Goal: Information Seeking & Learning: Learn about a topic

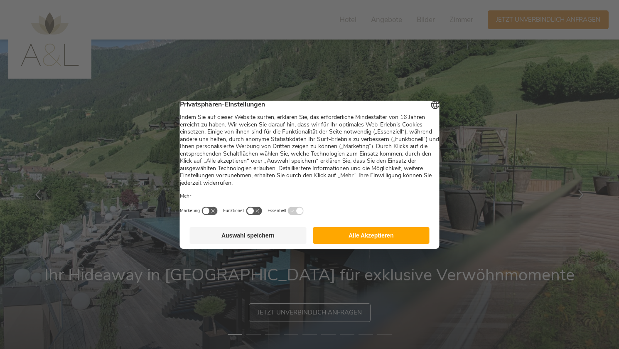
click at [349, 239] on button "Alle Akzeptieren" at bounding box center [371, 235] width 117 height 17
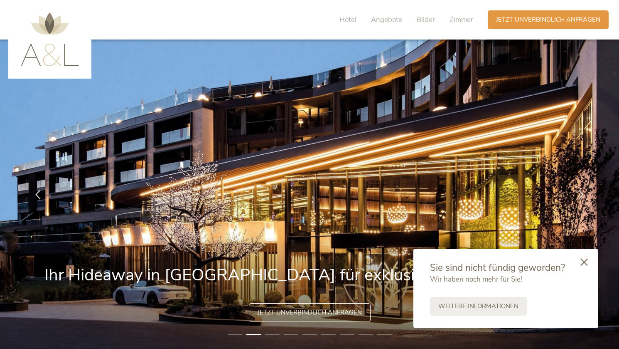
click at [584, 259] on icon at bounding box center [583, 261] width 7 height 7
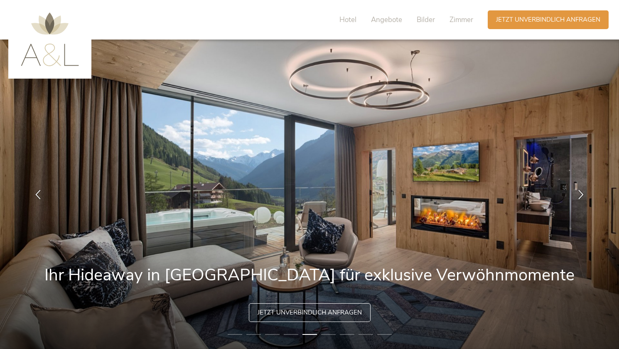
click at [450, 59] on img at bounding box center [309, 193] width 619 height 309
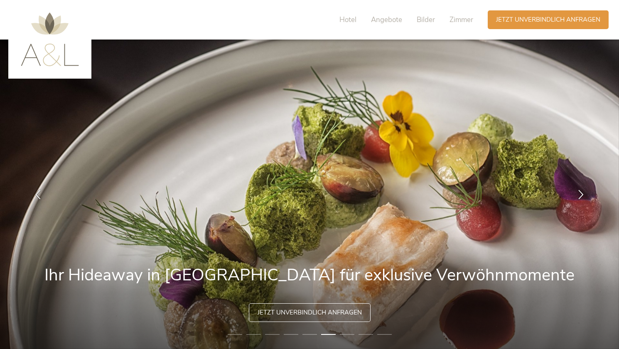
click at [346, 337] on li "7" at bounding box center [347, 334] width 15 height 8
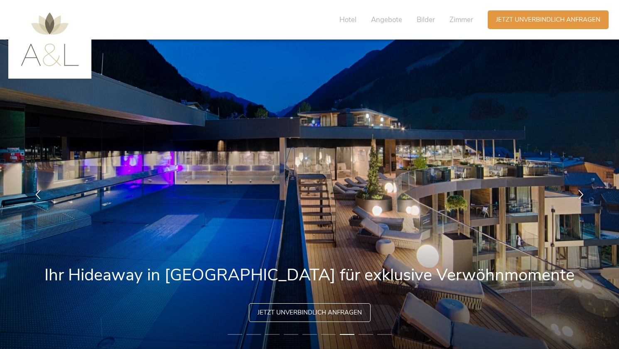
click at [364, 335] on li "8" at bounding box center [366, 334] width 15 height 8
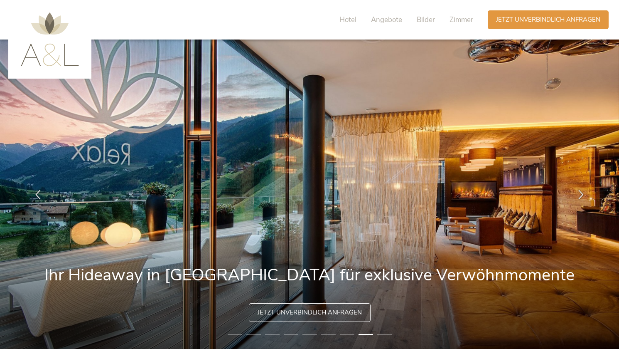
click at [381, 334] on li "9" at bounding box center [384, 334] width 15 height 8
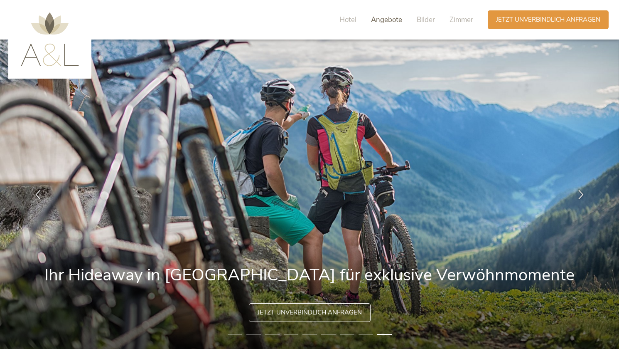
click at [393, 18] on span "Angebote" at bounding box center [386, 20] width 31 height 10
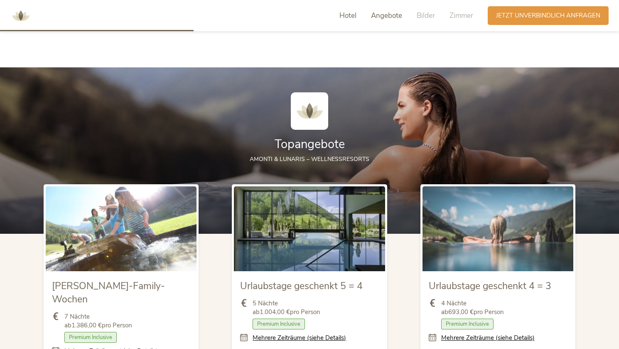
scroll to position [871, 0]
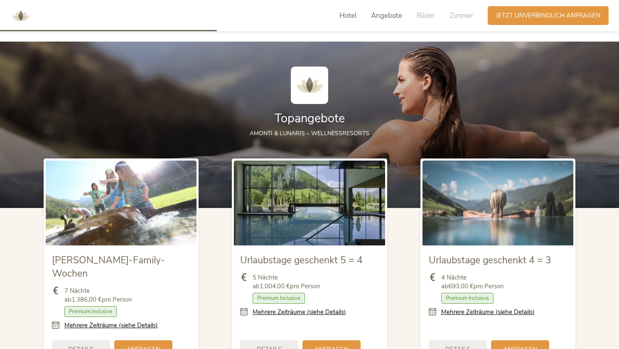
click at [351, 15] on span "Hotel" at bounding box center [347, 16] width 17 height 10
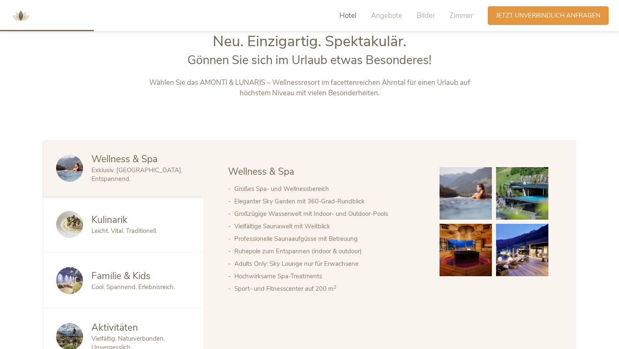
scroll to position [377, 0]
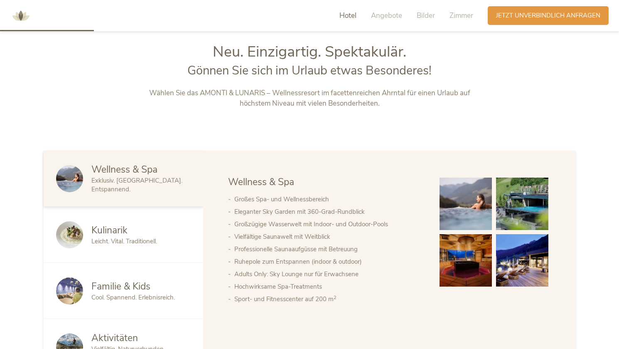
click at [135, 285] on span "Familie & Kids" at bounding box center [120, 286] width 59 height 13
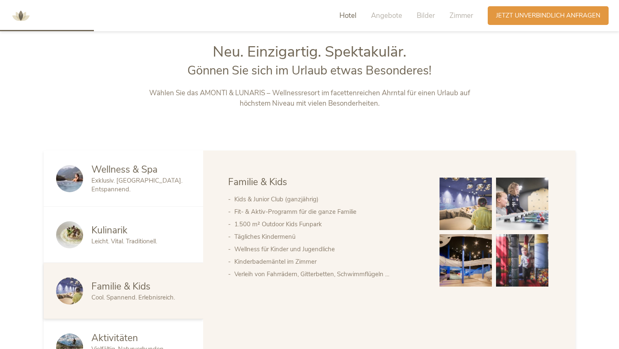
click at [135, 288] on span "Familie & Kids" at bounding box center [120, 286] width 59 height 13
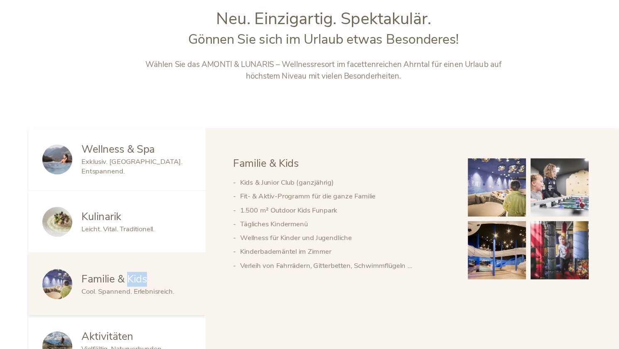
scroll to position [378, 0]
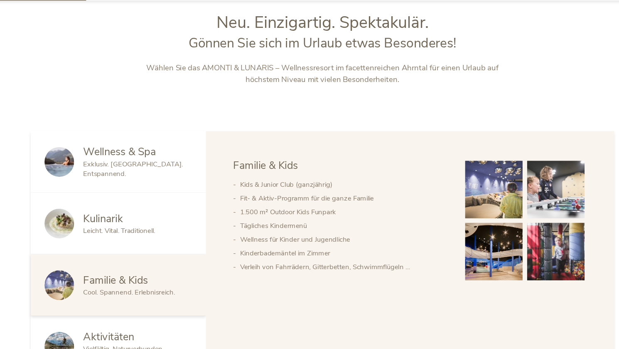
click at [137, 242] on span "Leicht. Vital. Traditionell." at bounding box center [124, 240] width 66 height 8
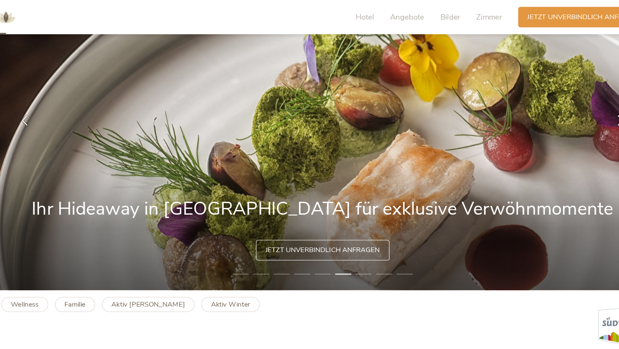
scroll to position [84, 0]
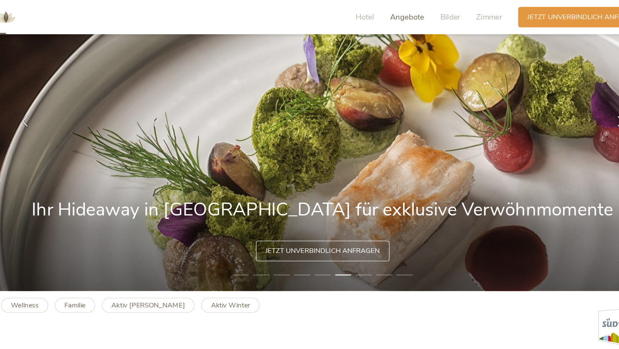
click at [387, 12] on span "Angebote" at bounding box center [386, 16] width 31 height 10
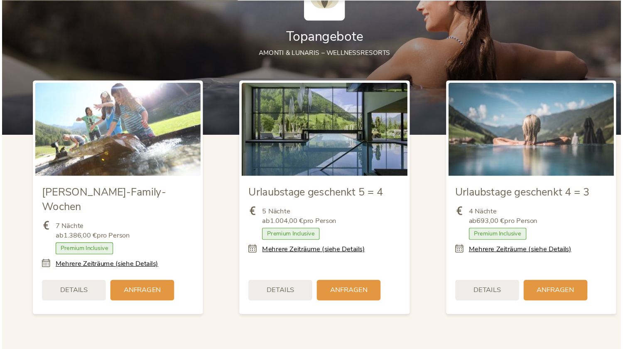
scroll to position [926, 0]
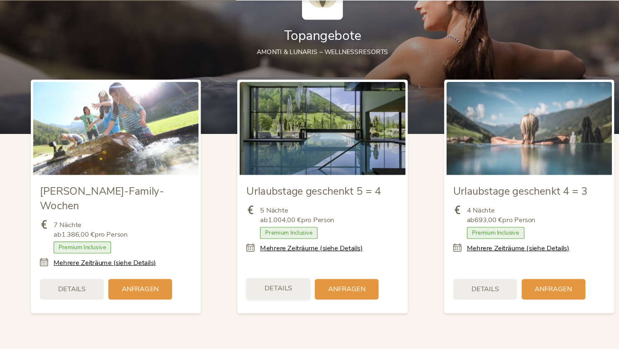
click at [279, 289] on span "Details" at bounding box center [269, 293] width 25 height 9
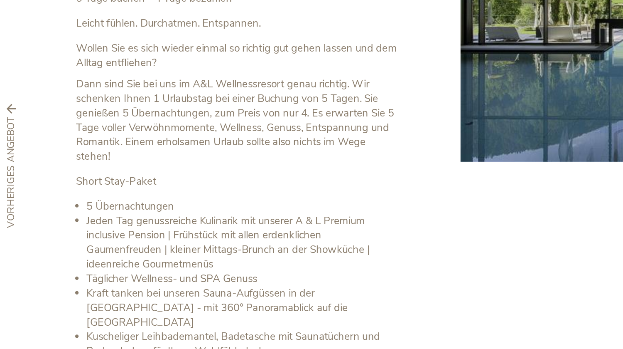
scroll to position [0, 0]
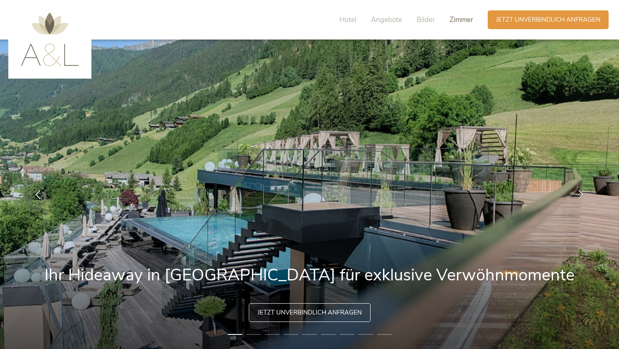
click at [460, 18] on span "Zimmer" at bounding box center [462, 20] width 24 height 10
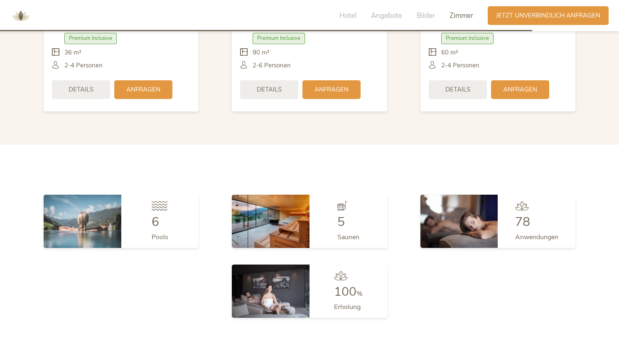
scroll to position [2138, 0]
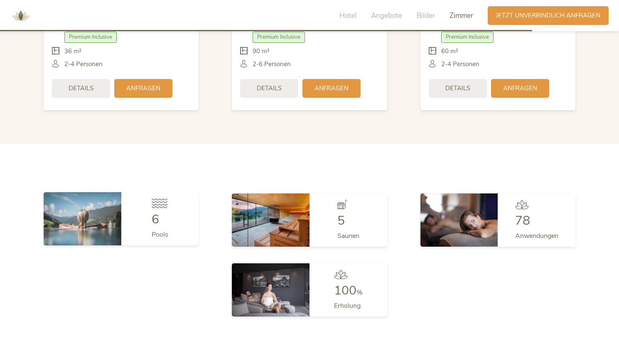
drag, startPoint x: 163, startPoint y: 192, endPoint x: 98, endPoint y: 207, distance: 66.9
click at [98, 207] on div "6 Pools" at bounding box center [121, 218] width 155 height 53
click at [98, 207] on img at bounding box center [83, 218] width 78 height 53
click at [158, 198] on icon at bounding box center [160, 203] width 16 height 10
drag, startPoint x: 158, startPoint y: 190, endPoint x: 161, endPoint y: 211, distance: 21.3
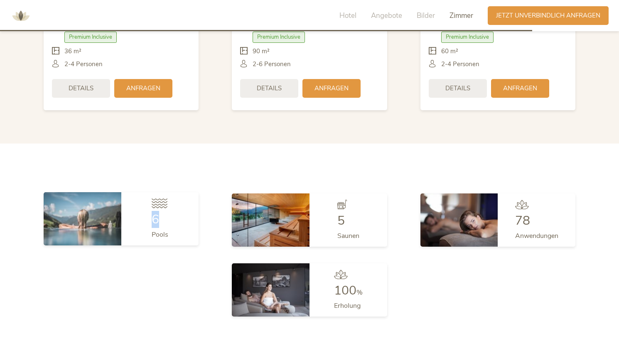
click at [161, 211] on div "6 Pools" at bounding box center [160, 218] width 17 height 41
click at [161, 213] on div "6" at bounding box center [160, 219] width 17 height 12
click at [71, 203] on img at bounding box center [83, 218] width 78 height 53
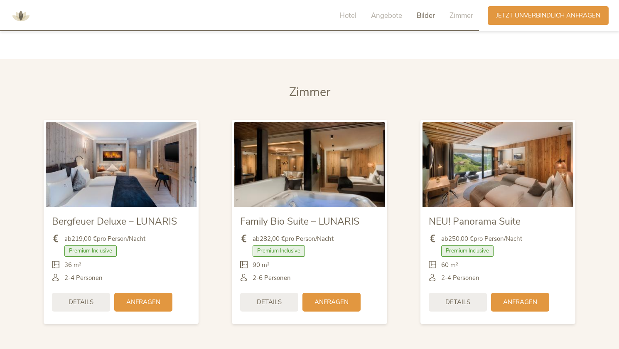
scroll to position [1923, 0]
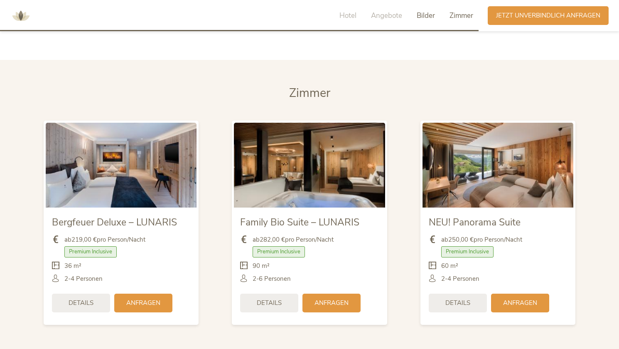
click at [459, 14] on span "Zimmer" at bounding box center [462, 16] width 24 height 10
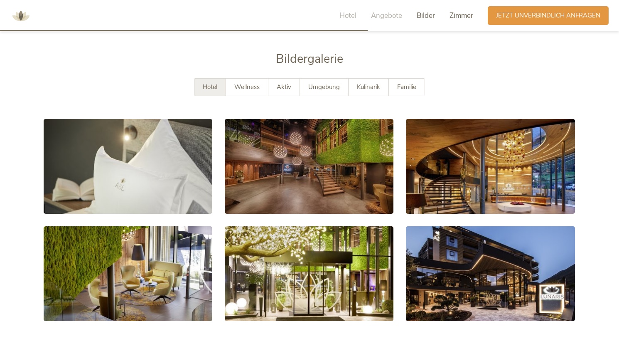
scroll to position [1476, 0]
